Goal: Task Accomplishment & Management: Use online tool/utility

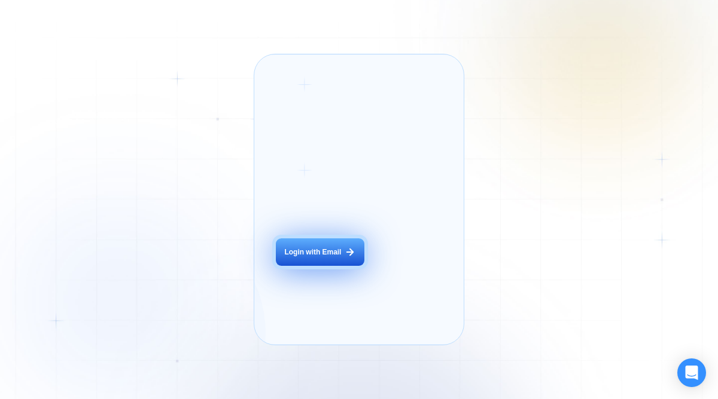
click at [319, 258] on div "Login with Email" at bounding box center [312, 253] width 57 height 10
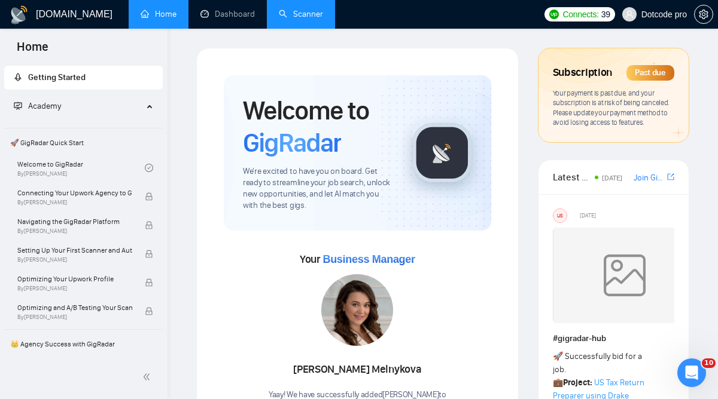
click at [304, 19] on link "Scanner" at bounding box center [301, 14] width 44 height 10
